Goal: Check status: Check status

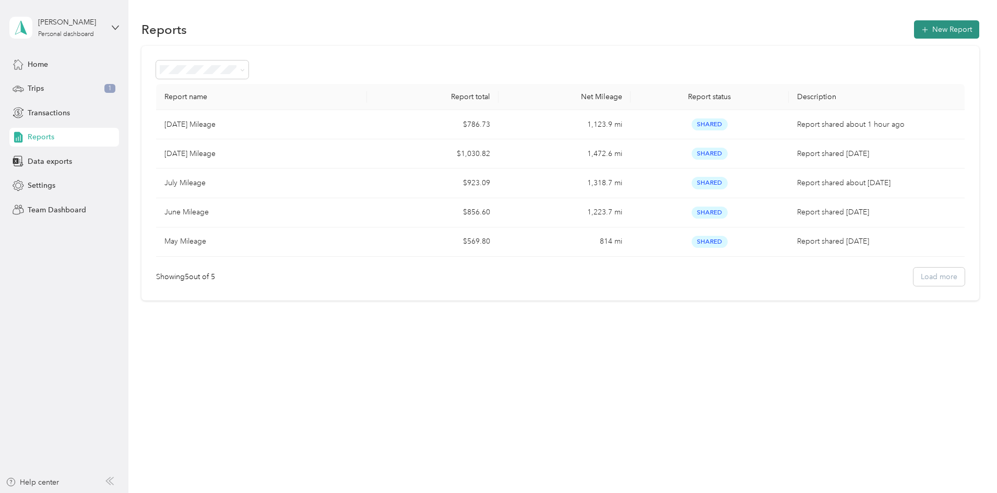
click at [920, 28] on icon "button" at bounding box center [925, 30] width 10 height 10
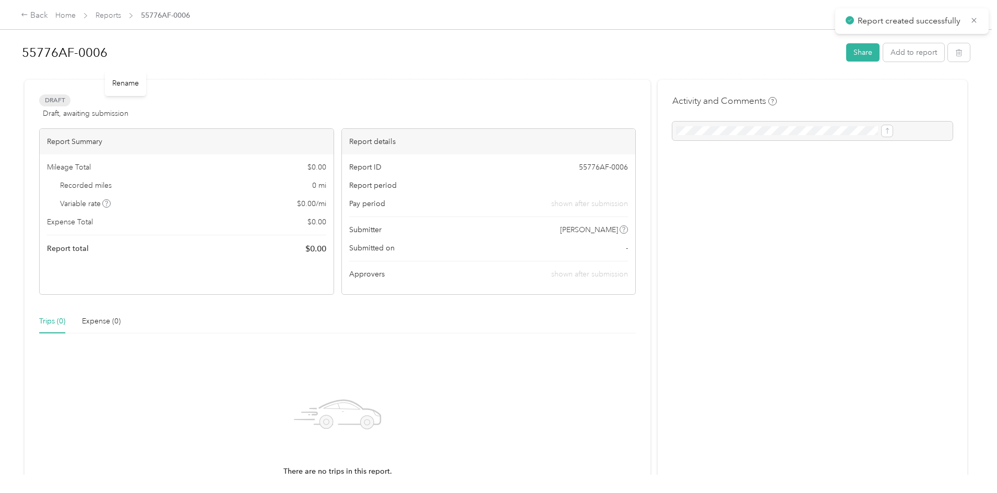
click at [190, 49] on h1 "55776AF-0006" at bounding box center [430, 52] width 817 height 25
click at [56, 88] on div "Back Home Reports 55776AF-0006 [DATE] Mileage Share Add to report Draft Draft, …" at bounding box center [496, 246] width 992 height 493
